Goal: Task Accomplishment & Management: Use online tool/utility

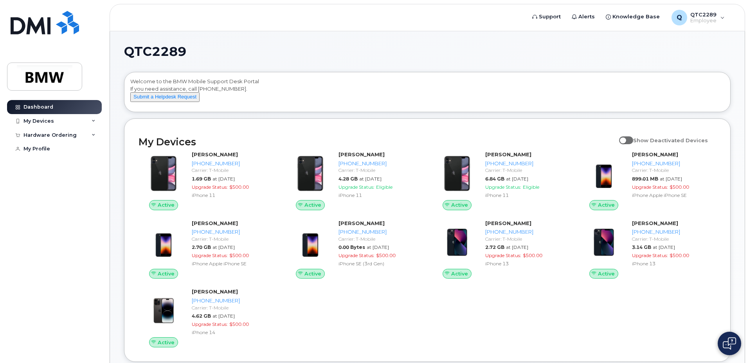
click at [82, 122] on div "My Devices" at bounding box center [54, 121] width 95 height 14
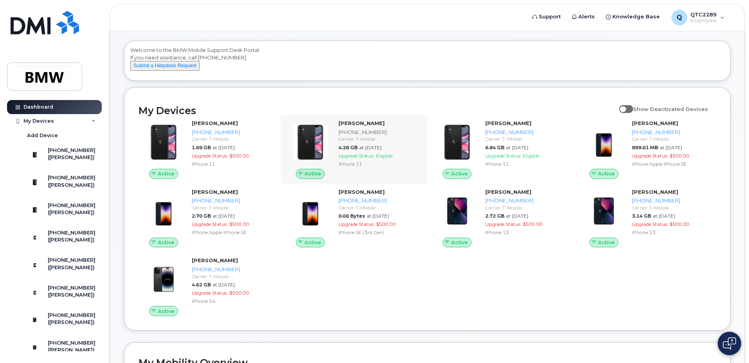
scroll to position [39, 0]
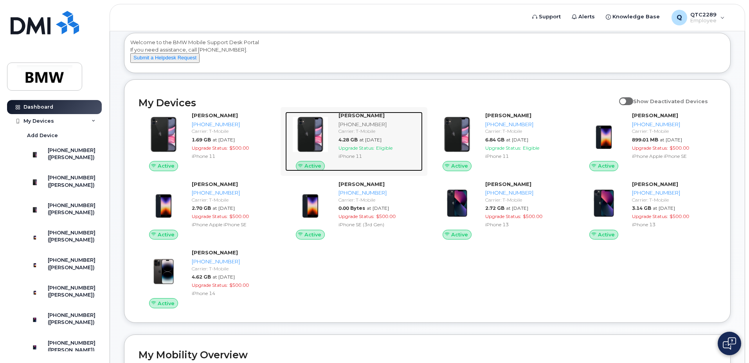
click at [357, 151] on span "Upgrade Status:" at bounding box center [356, 148] width 36 height 6
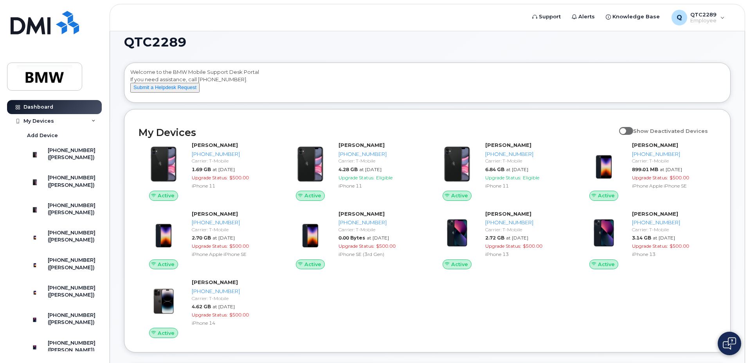
scroll to position [0, 0]
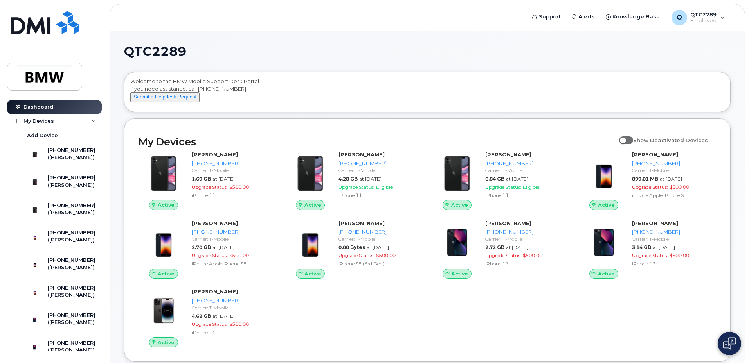
click at [633, 144] on span at bounding box center [626, 141] width 14 height 8
click at [625, 139] on input "Show Deactivated Devices" at bounding box center [622, 136] width 6 height 6
click at [627, 144] on span at bounding box center [626, 141] width 14 height 8
click at [625, 139] on input "Show Deactivated Devices" at bounding box center [622, 136] width 6 height 6
checkbox input "false"
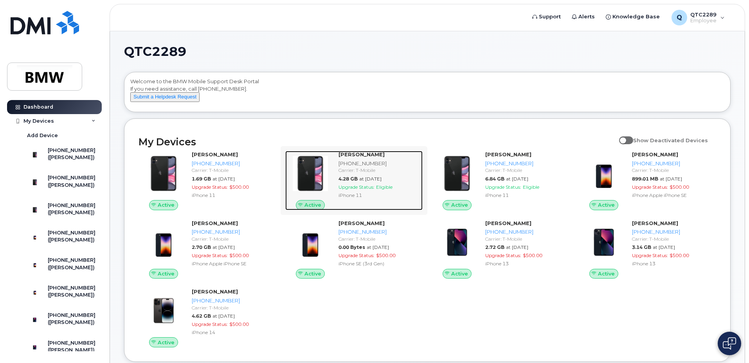
drag, startPoint x: 360, startPoint y: 193, endPoint x: 392, endPoint y: 195, distance: 32.1
click at [360, 190] on span "Upgrade Status:" at bounding box center [356, 187] width 36 height 6
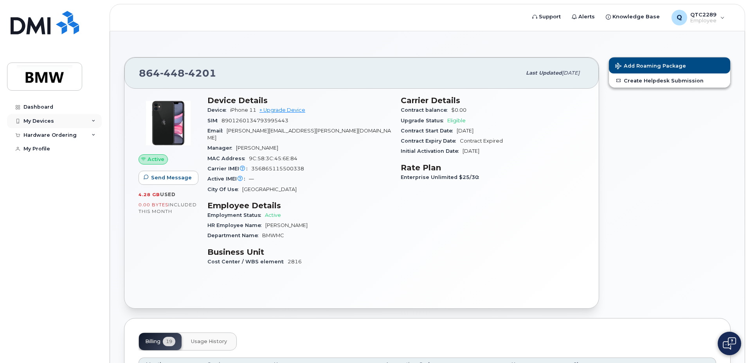
click at [51, 121] on div "My Devices" at bounding box center [38, 121] width 31 height 6
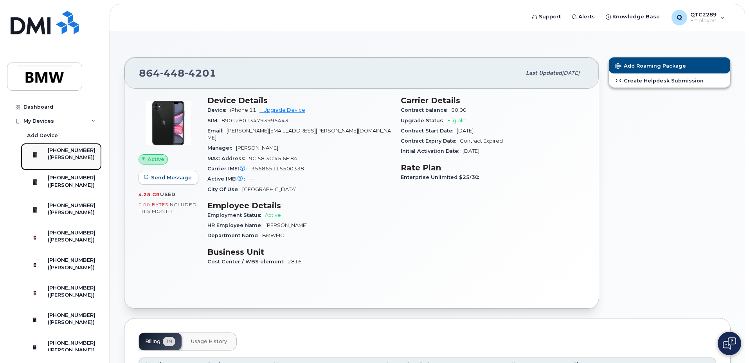
click at [73, 148] on div "[PHONE_NUMBER]" at bounding box center [72, 150] width 48 height 7
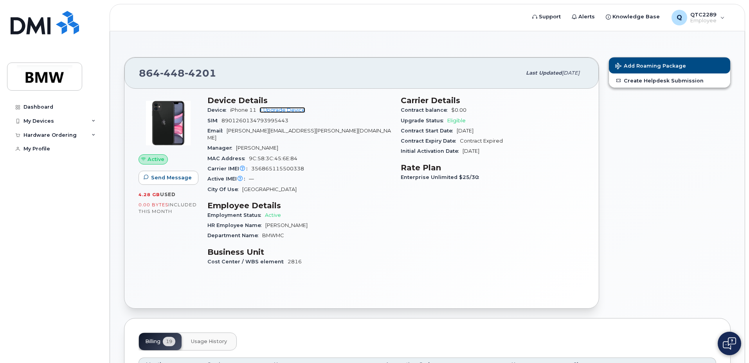
click at [284, 112] on link "+ Upgrade Device" at bounding box center [282, 110] width 46 height 6
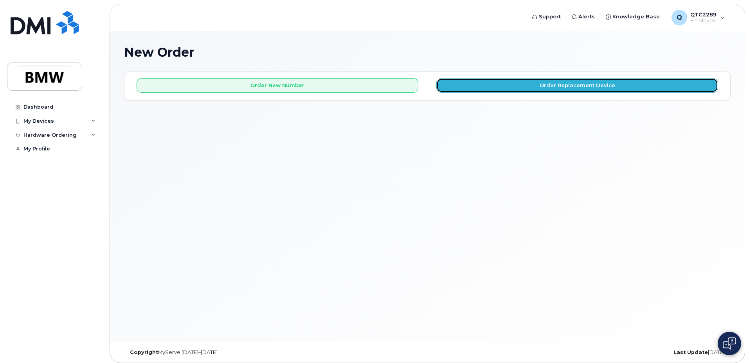
click at [523, 80] on button "Order Replacement Device" at bounding box center [577, 85] width 282 height 14
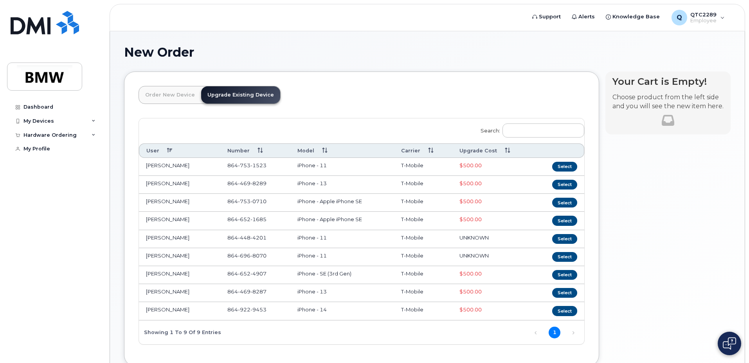
click at [246, 97] on link "Upgrade Existing Device" at bounding box center [240, 94] width 79 height 17
click at [562, 238] on button "Select" at bounding box center [564, 239] width 25 height 10
